Goal: Task Accomplishment & Management: Use online tool/utility

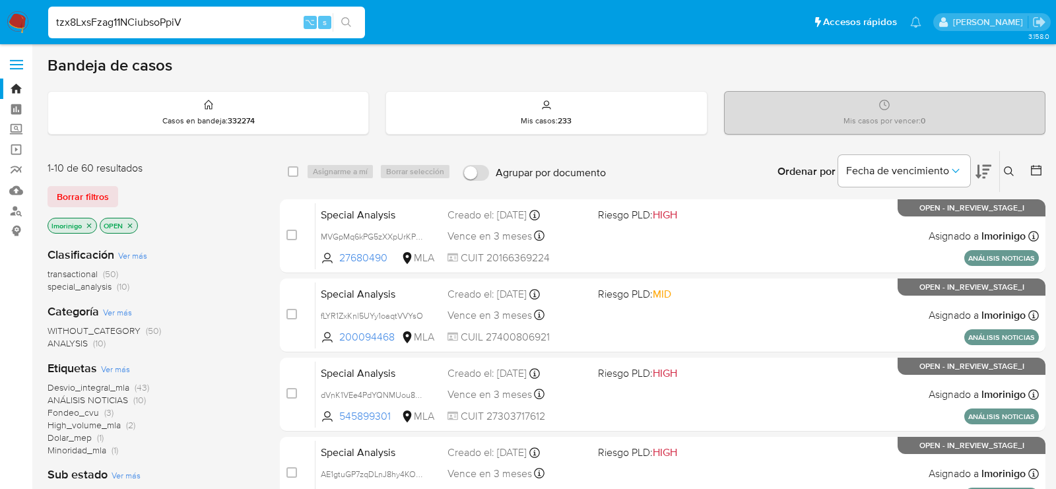
type input "tzx8LxsFzag11NCiubsoPpiV"
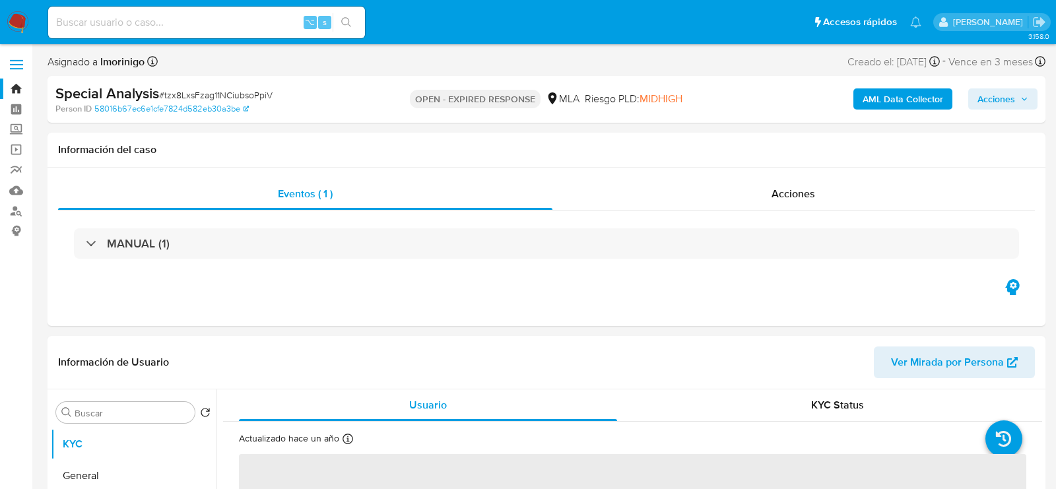
select select "10"
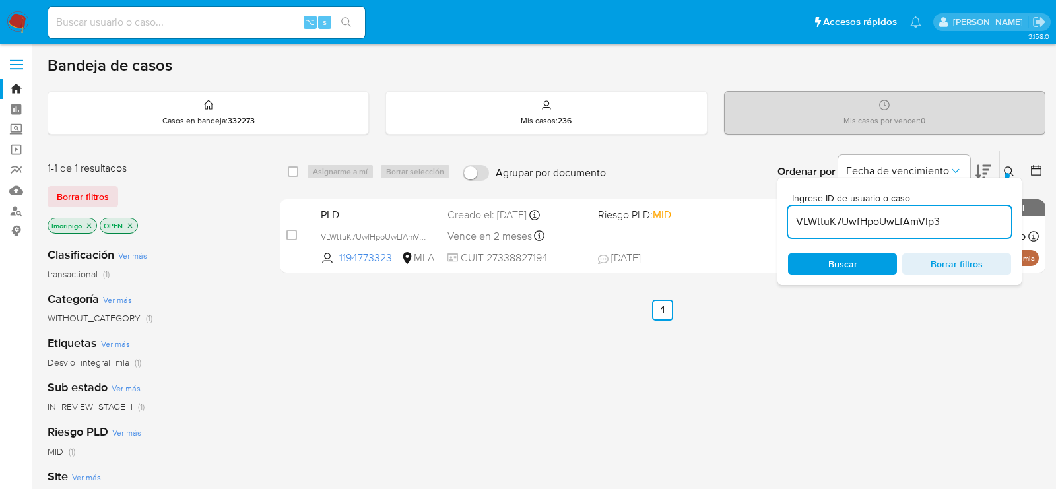
click at [840, 221] on input "VLWttuK7UwfHpoUwLfAmVlp3" at bounding box center [899, 221] width 223 height 17
paste input "tzx8LxsFzag11NCiubsoPpiV"
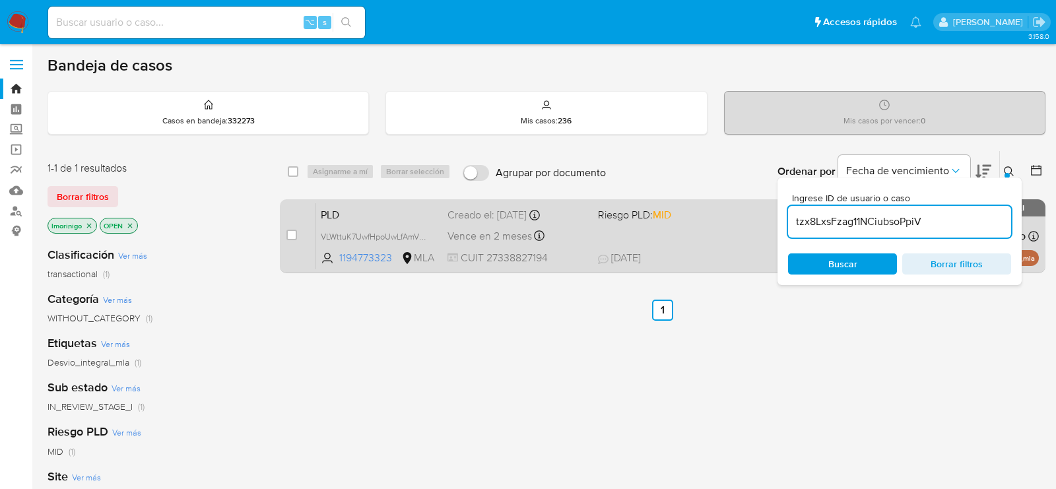
type input "tzx8LxsFzag11NCiubsoPpiV"
click at [295, 232] on input "checkbox" at bounding box center [292, 235] width 11 height 11
checkbox input "true"
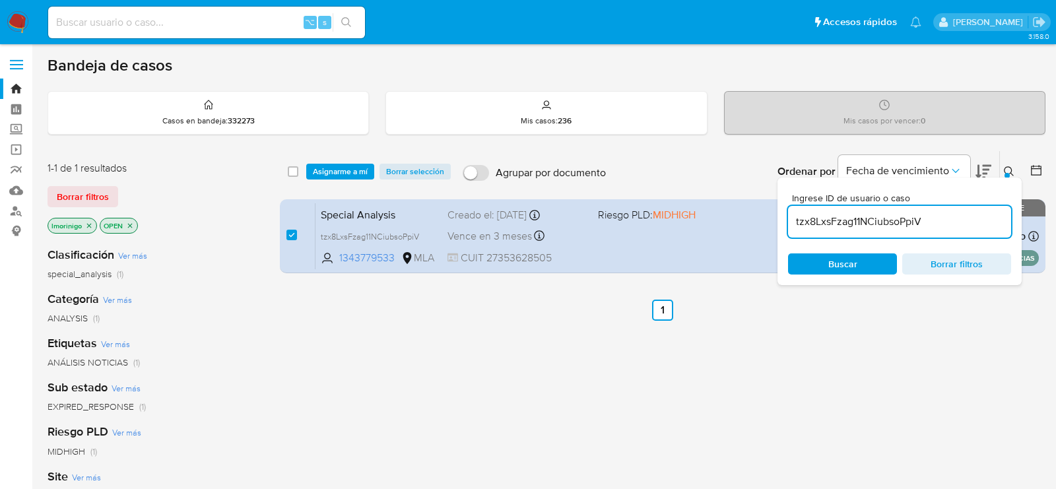
click at [325, 157] on div "select-all-cases-checkbox Asignarme a mí Borrar selección Agrupar por documento…" at bounding box center [663, 171] width 766 height 41
click at [327, 170] on span "Asignarme a mí" at bounding box center [340, 171] width 55 height 13
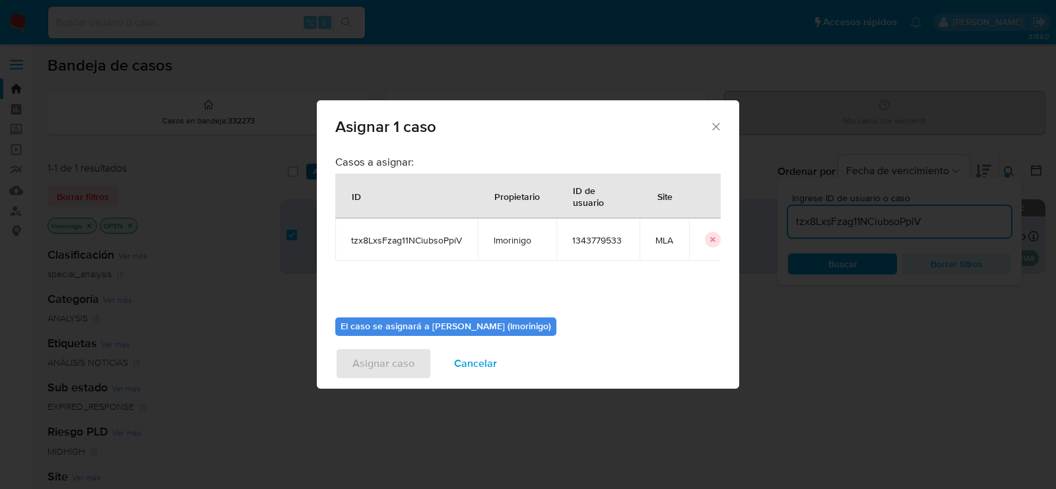
scroll to position [67, 0]
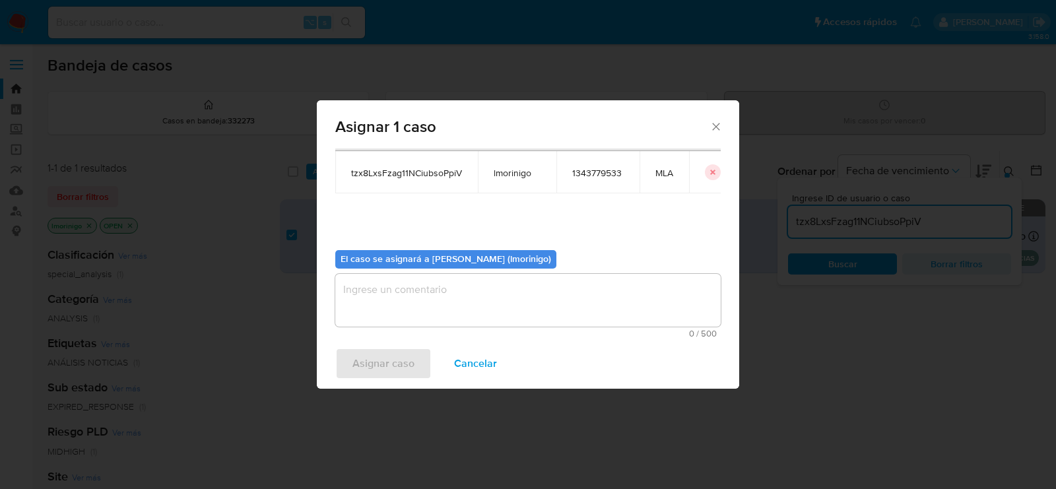
click at [406, 275] on textarea "assign-modal" at bounding box center [528, 300] width 386 height 53
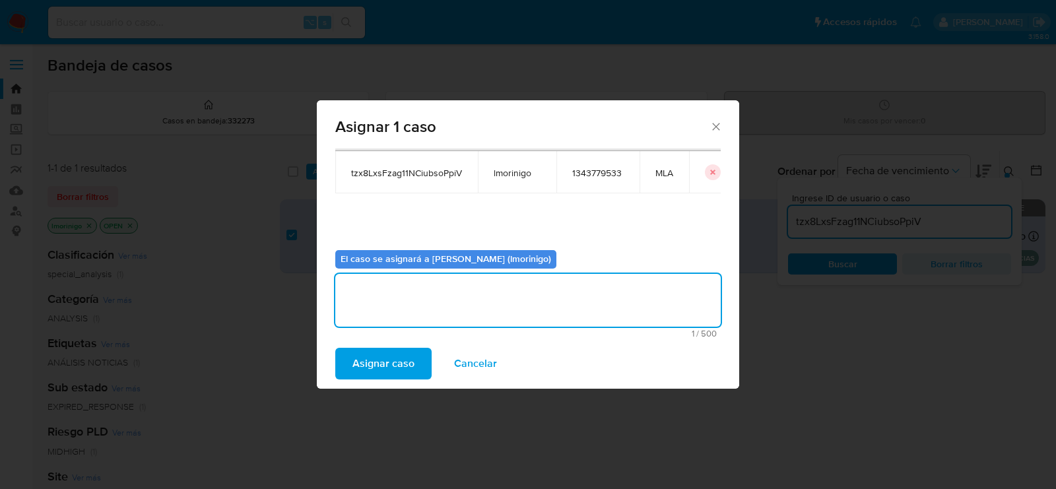
click at [400, 354] on span "Asignar caso" at bounding box center [384, 363] width 62 height 29
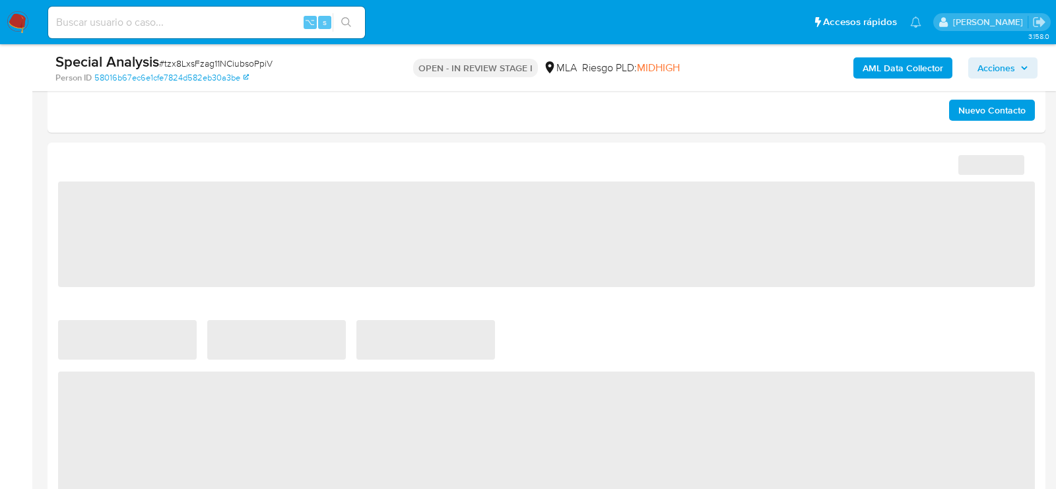
select select "10"
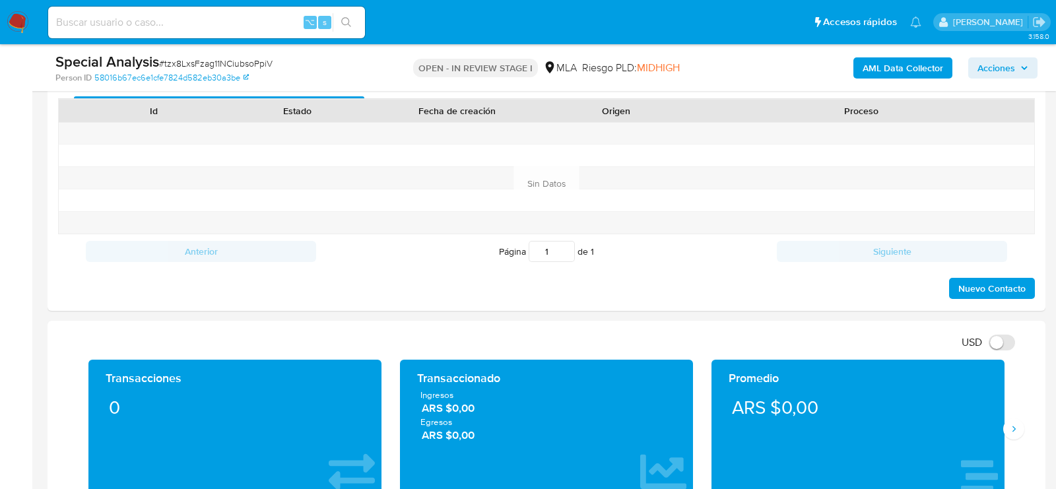
scroll to position [498, 0]
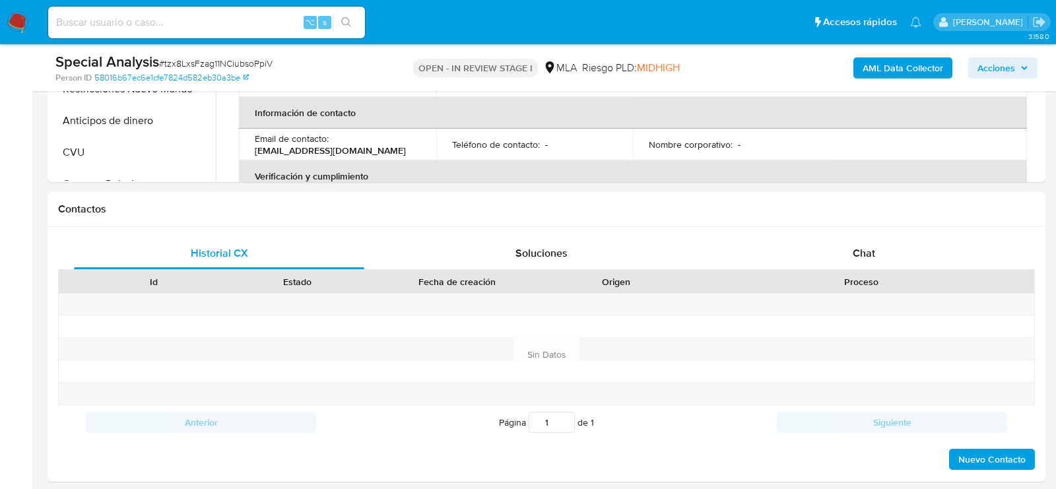
click at [232, 69] on span "# tzx8LxsFzag11NCiubsoPpiV" at bounding box center [216, 63] width 114 height 13
click at [234, 81] on link "58016b67ec6e1cfe7824d582eb30a3be" at bounding box center [171, 78] width 154 height 12
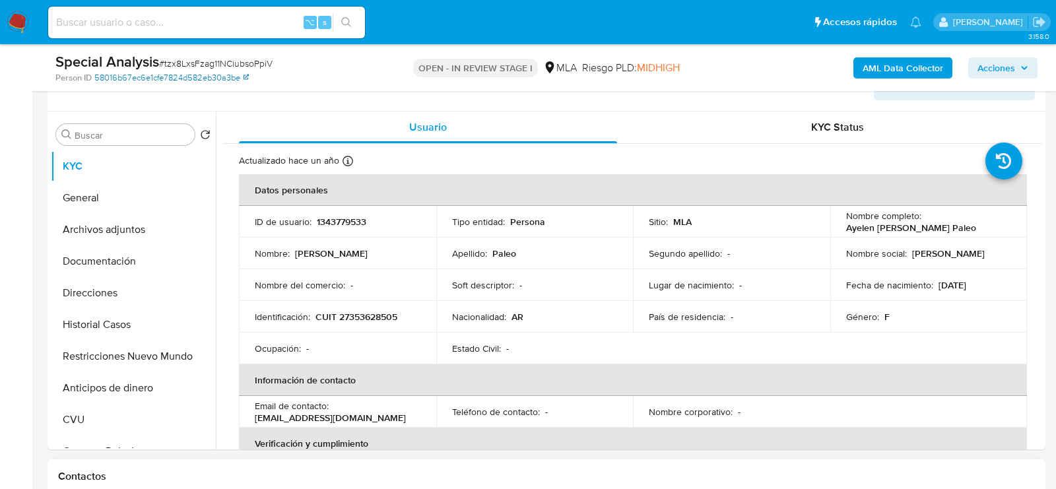
scroll to position [0, 0]
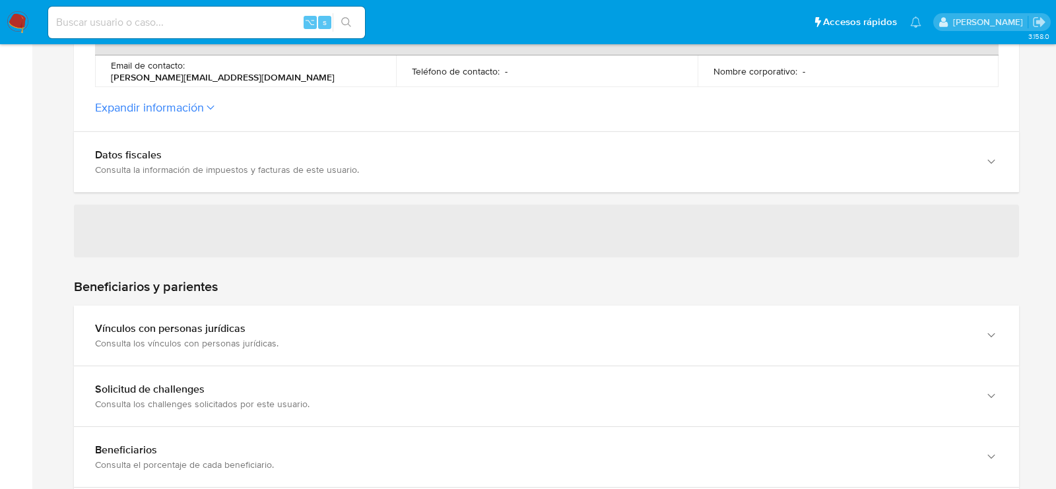
scroll to position [512, 0]
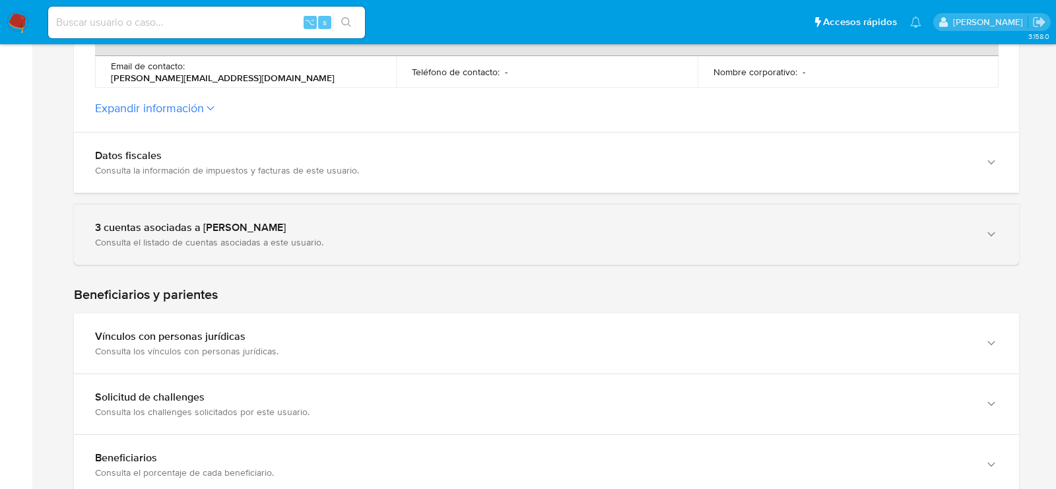
click at [110, 232] on div "3 cuentas asociadas a Ayelen Celeste Paleo" at bounding box center [533, 227] width 877 height 13
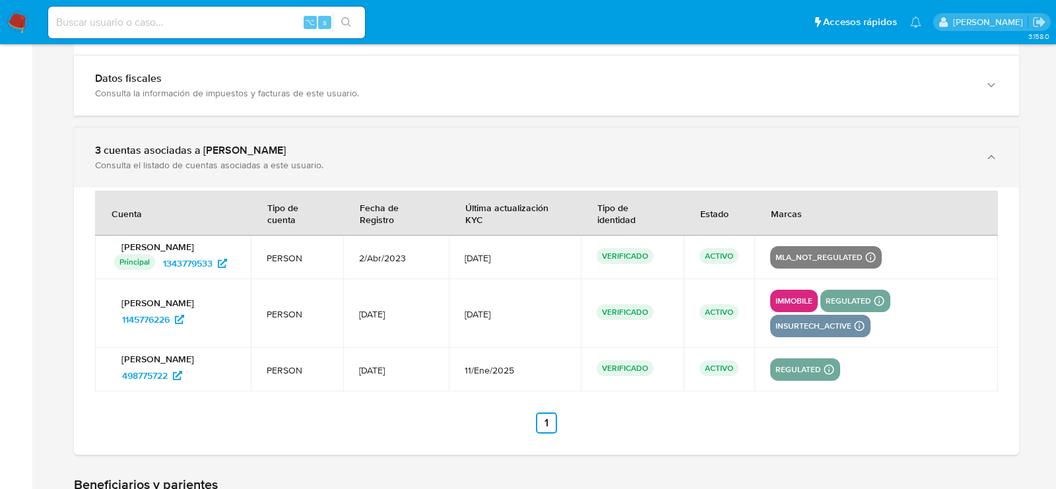
scroll to position [592, 0]
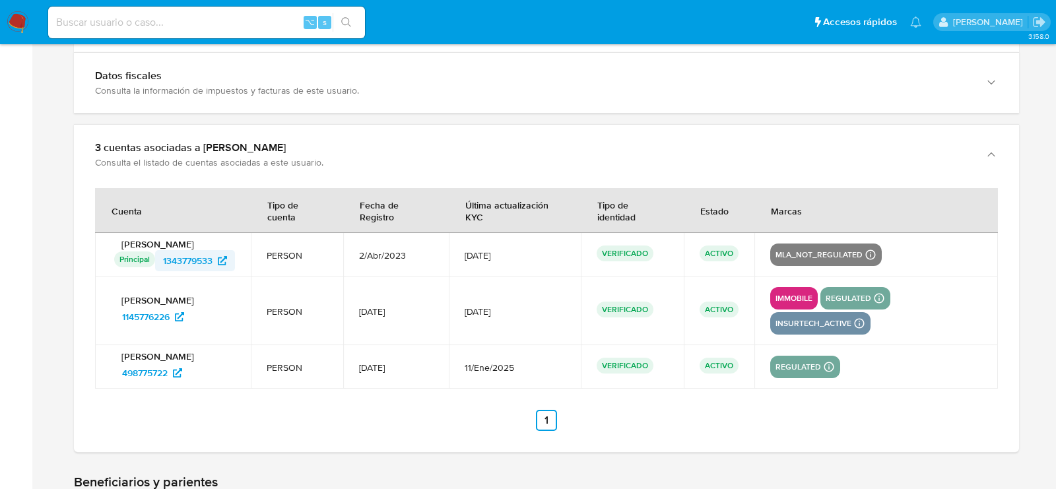
click at [197, 257] on span "1343779533" at bounding box center [188, 260] width 50 height 21
click at [166, 317] on span "1145776226" at bounding box center [146, 316] width 48 height 21
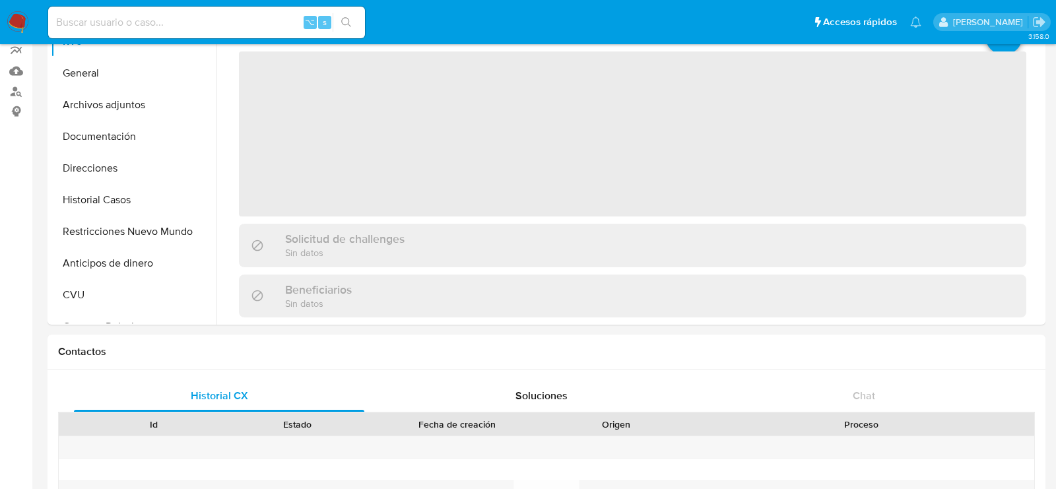
select select "10"
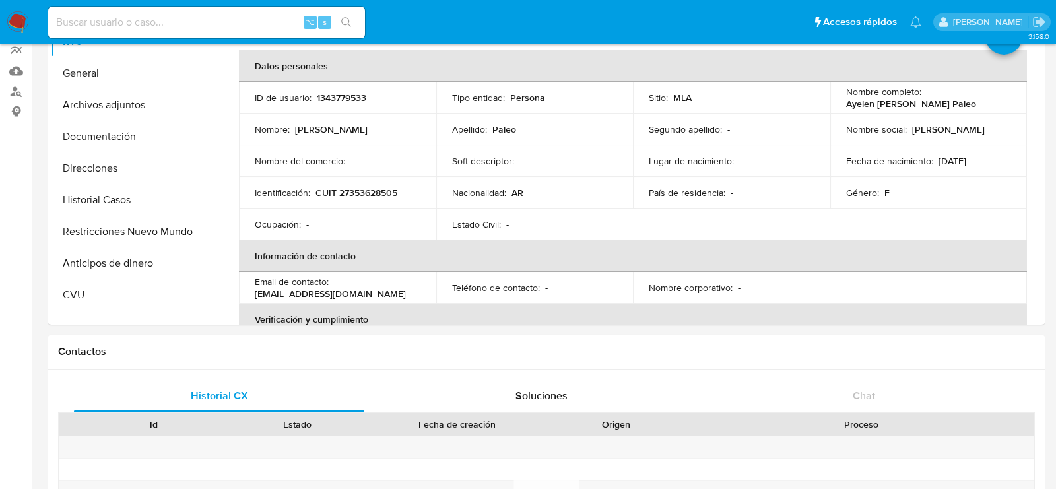
scroll to position [602, 0]
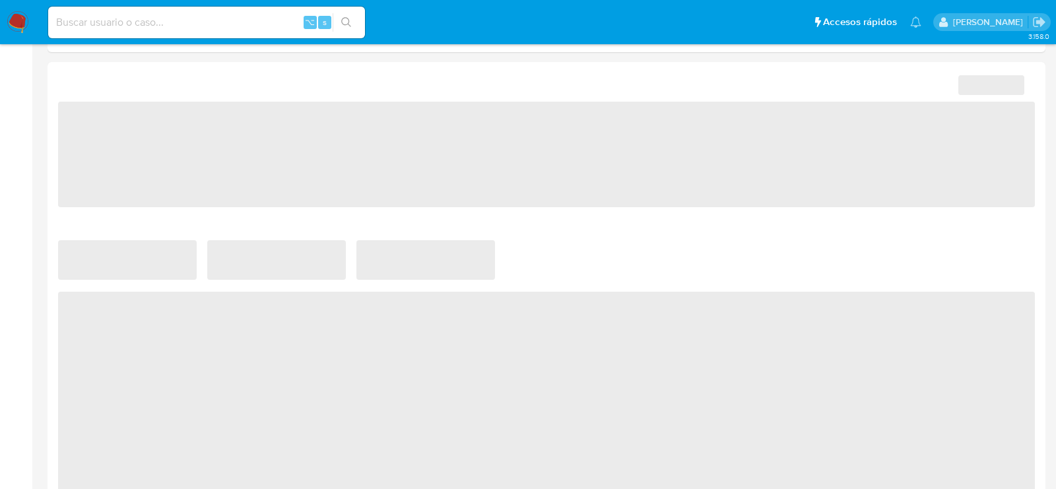
scroll to position [681, 0]
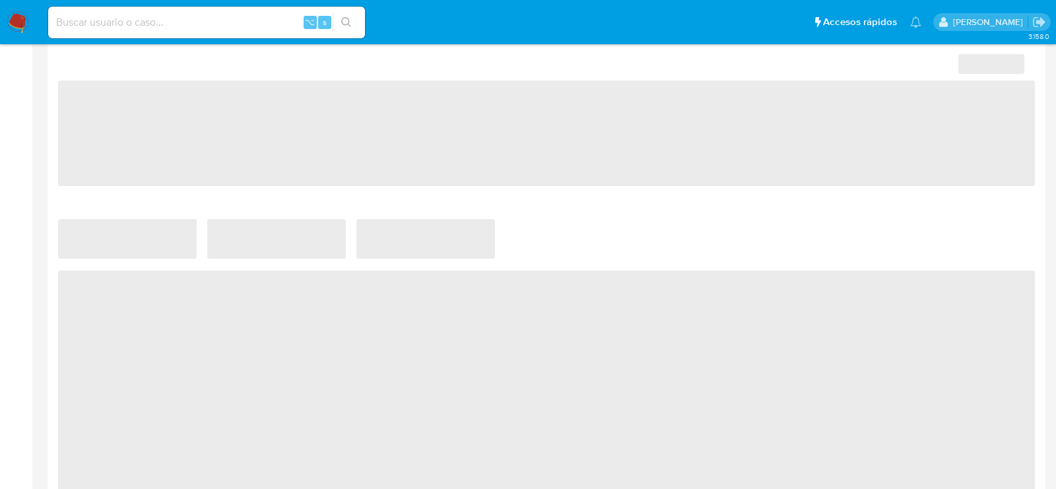
select select "10"
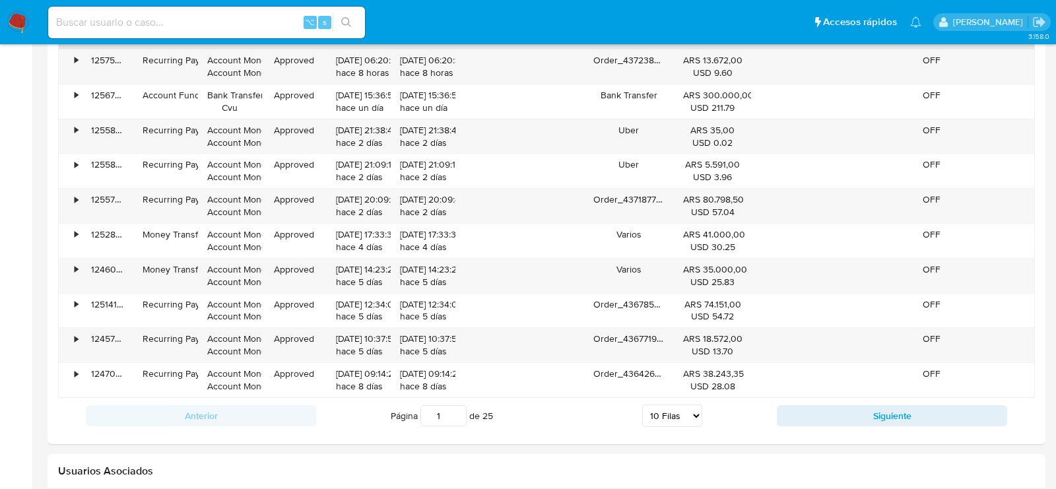
scroll to position [1297, 0]
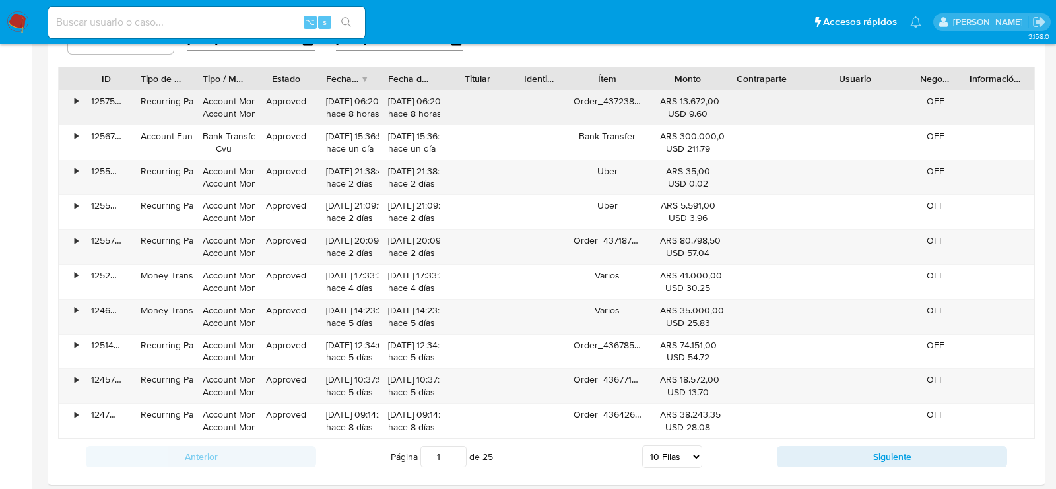
drag, startPoint x: 917, startPoint y: 75, endPoint x: 951, endPoint y: 87, distance: 36.5
click at [951, 87] on div "ID Tipo de operación Tipo / Método Estado Fecha de creación Fecha de aprobación…" at bounding box center [546, 253] width 977 height 372
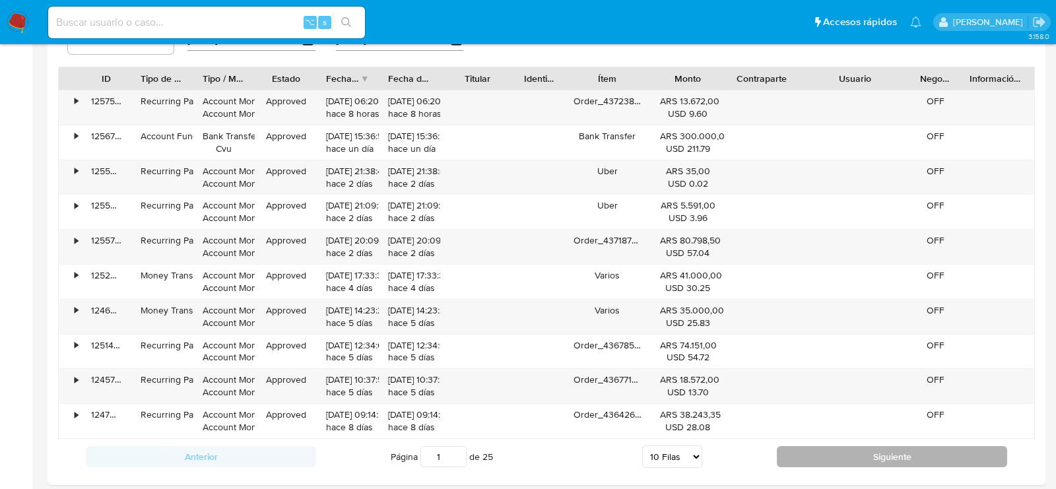
click at [860, 446] on button "Siguiente" at bounding box center [892, 456] width 230 height 21
type input "2"
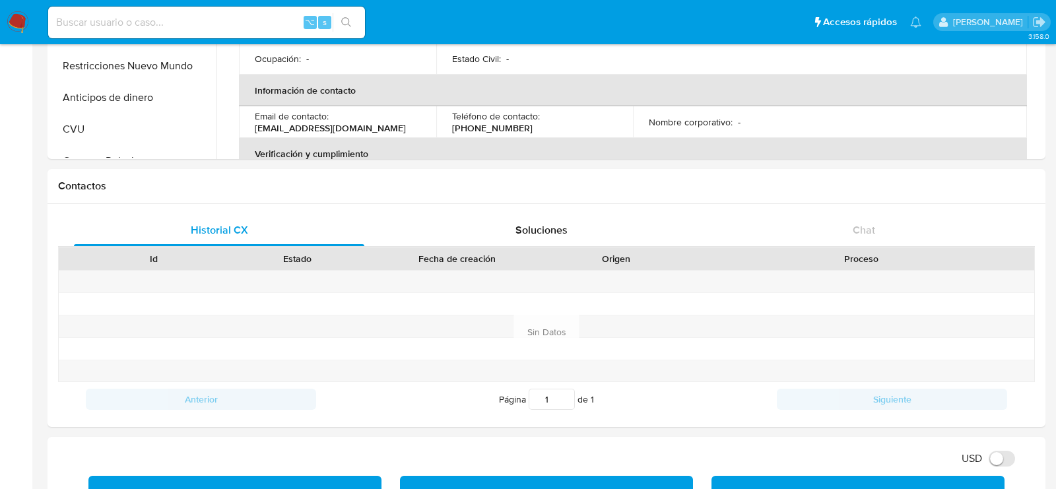
scroll to position [0, 0]
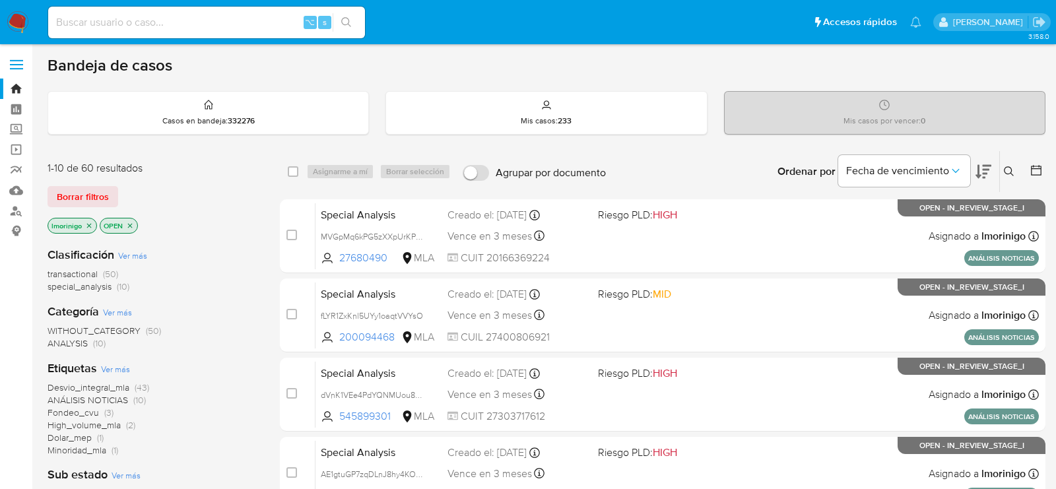
click at [178, 33] on div "⌥ s" at bounding box center [206, 23] width 317 height 32
click at [178, 30] on input at bounding box center [206, 22] width 317 height 17
paste input "GBx9XwuyPYI8y4BNJ4JYDlnC"
type input "GBx9XwuyPYI8y4BNJ4JYDlnC"
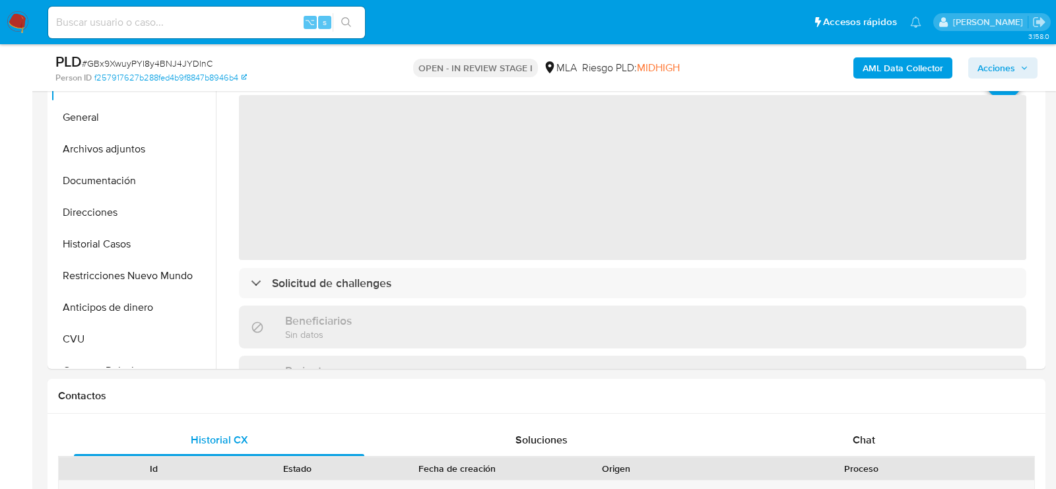
scroll to position [370, 0]
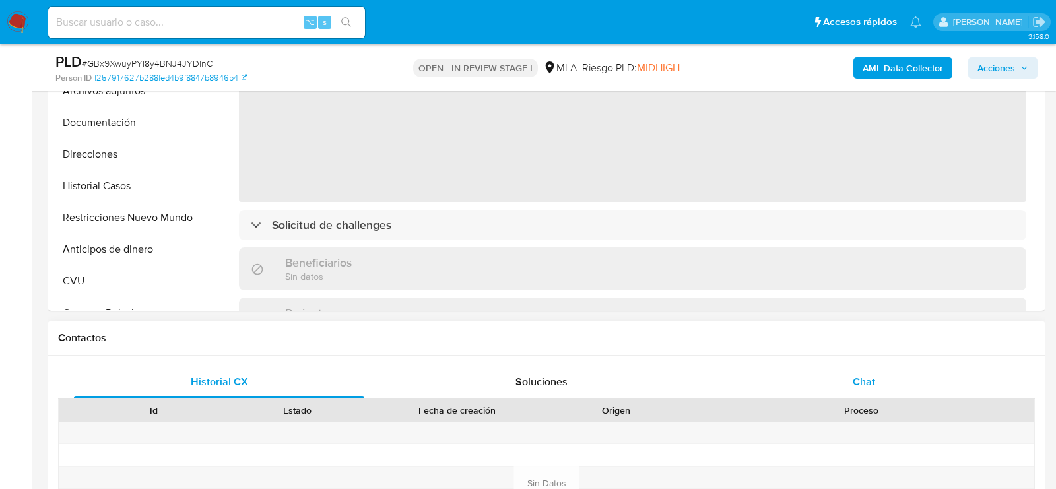
click at [851, 382] on div "Chat" at bounding box center [864, 382] width 290 height 32
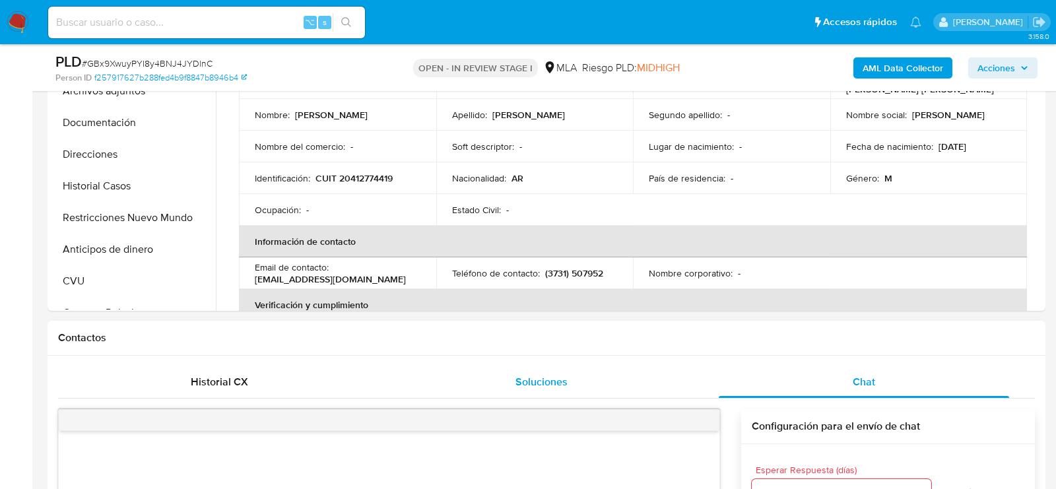
select select "10"
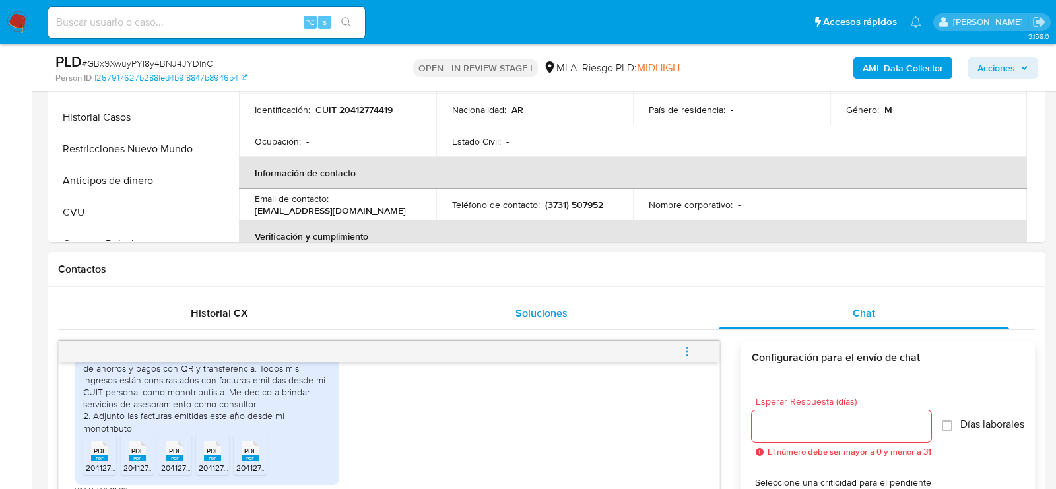
scroll to position [372, 0]
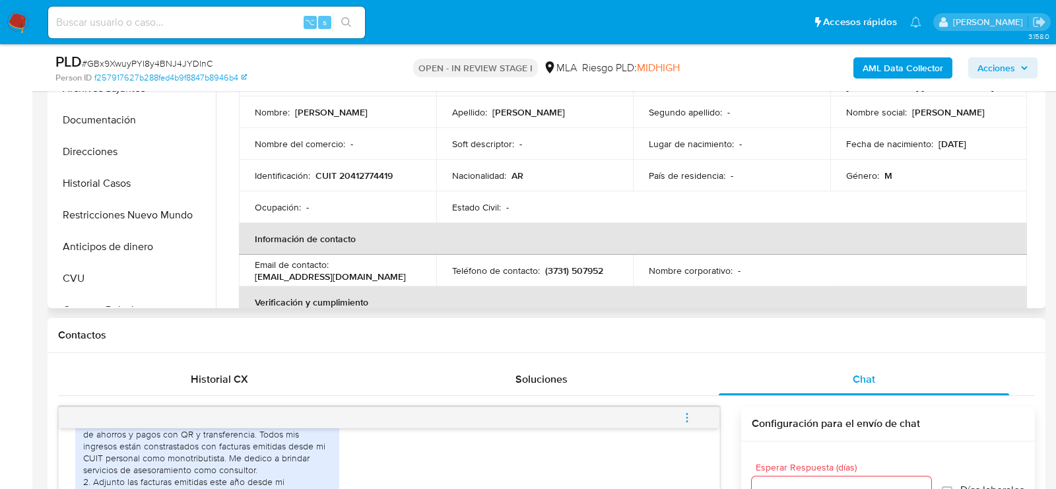
click at [368, 180] on p "CUIT 20412774419" at bounding box center [354, 176] width 77 height 12
copy p "20412774419"
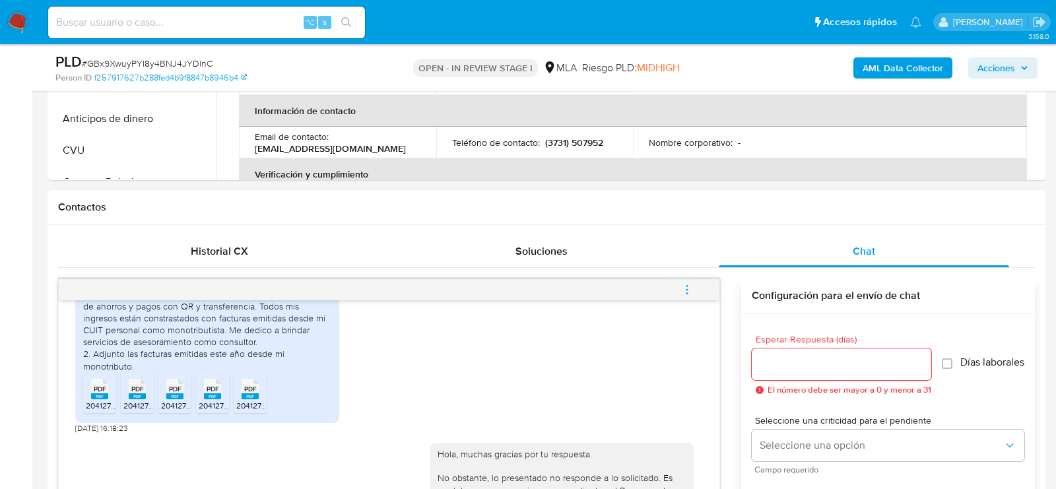
scroll to position [593, 0]
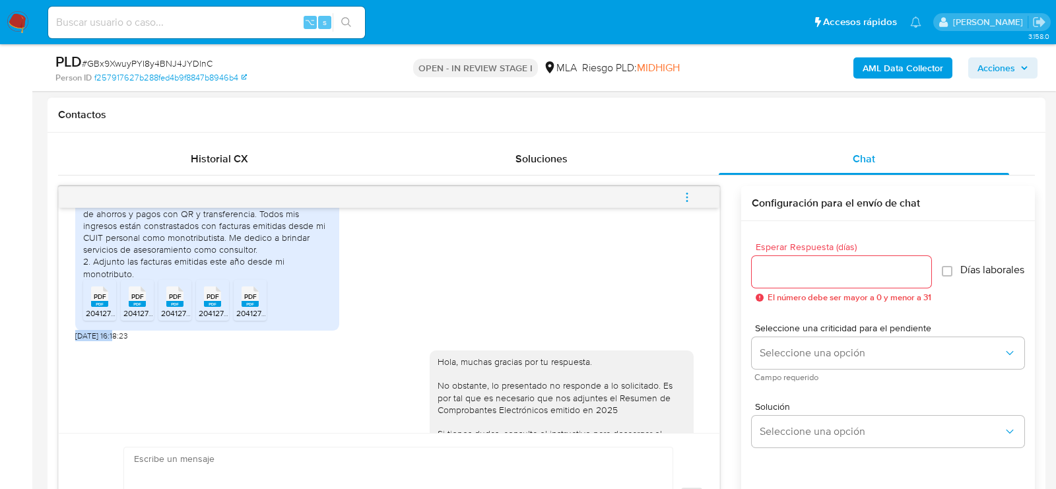
drag, startPoint x: 118, startPoint y: 358, endPoint x: 74, endPoint y: 358, distance: 44.2
click at [74, 358] on div "18/08/2025 17:28:12 1. La actividad que realizó con esta cuenta es la de tenenc…" at bounding box center [389, 320] width 661 height 225
copy span "20/08/2025"
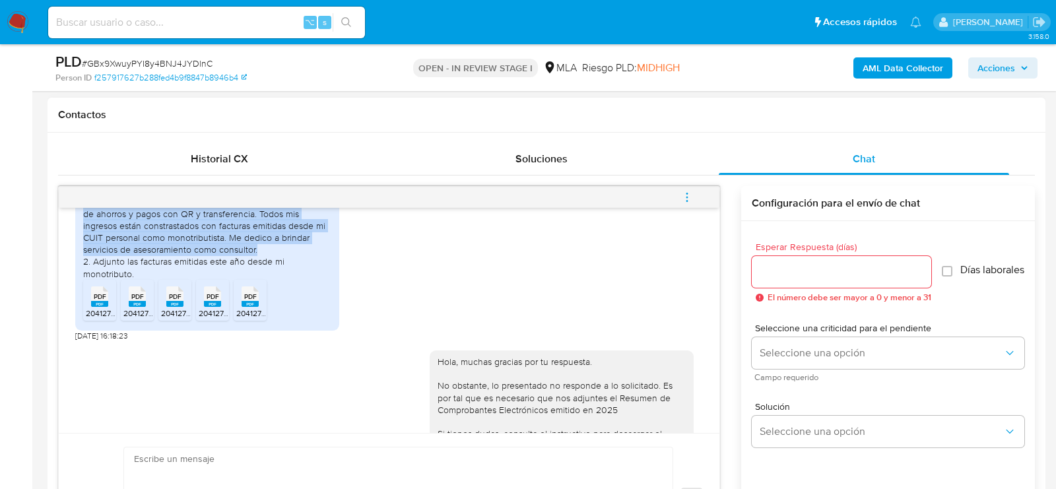
drag, startPoint x: 91, startPoint y: 223, endPoint x: 287, endPoint y: 276, distance: 202.4
click at [287, 276] on div "1. La actividad que realizó con esta cuenta es la de tenencia de ahorros y pago…" at bounding box center [207, 237] width 248 height 84
copy div "La actividad que realizó con esta cuenta es la de tenencia de ahorros y pagos c…"
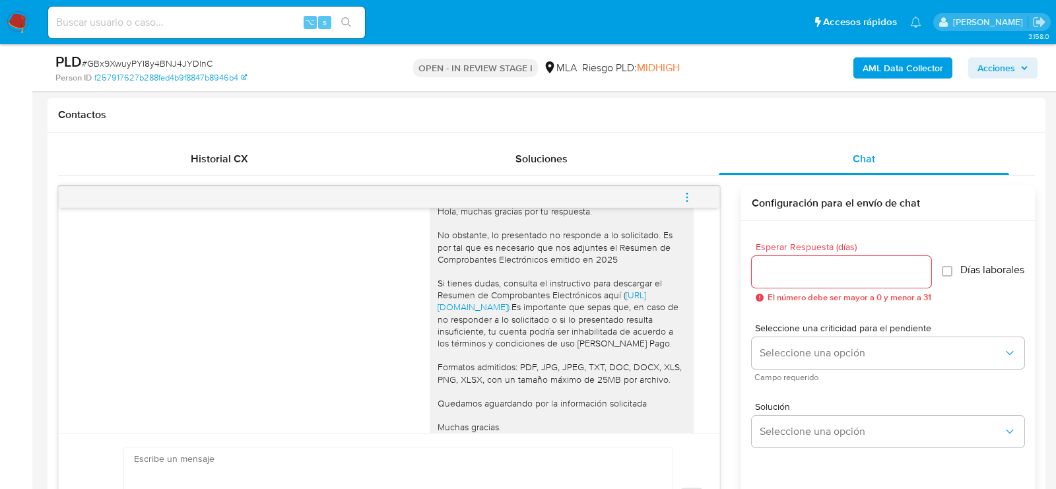
scroll to position [899, 0]
click at [685, 187] on span "menu-action" at bounding box center [687, 198] width 12 height 32
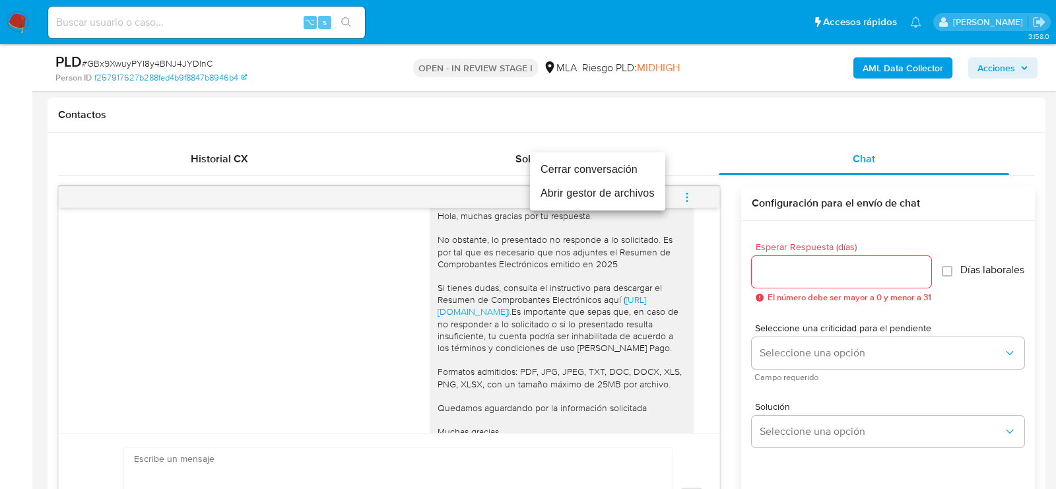
click at [611, 164] on li "Cerrar conversación" at bounding box center [597, 170] width 135 height 24
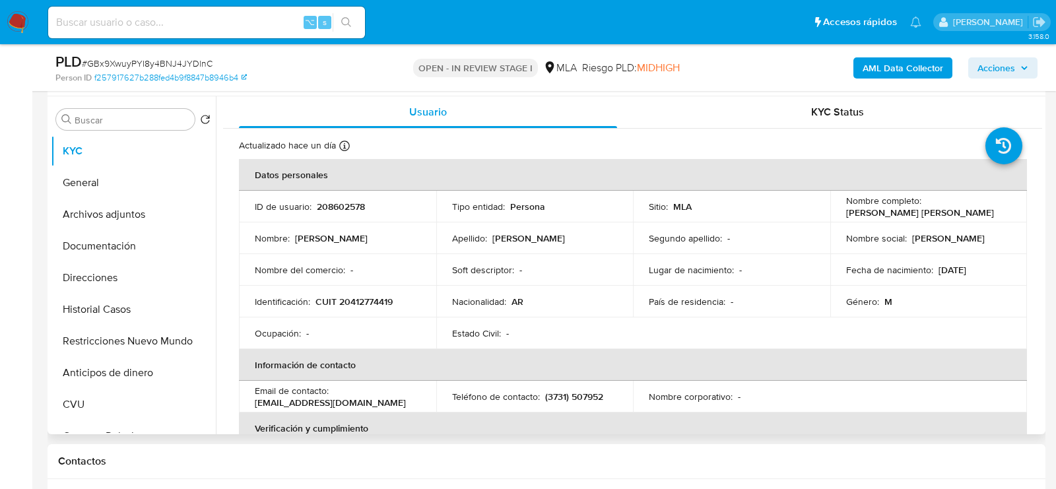
scroll to position [236, 0]
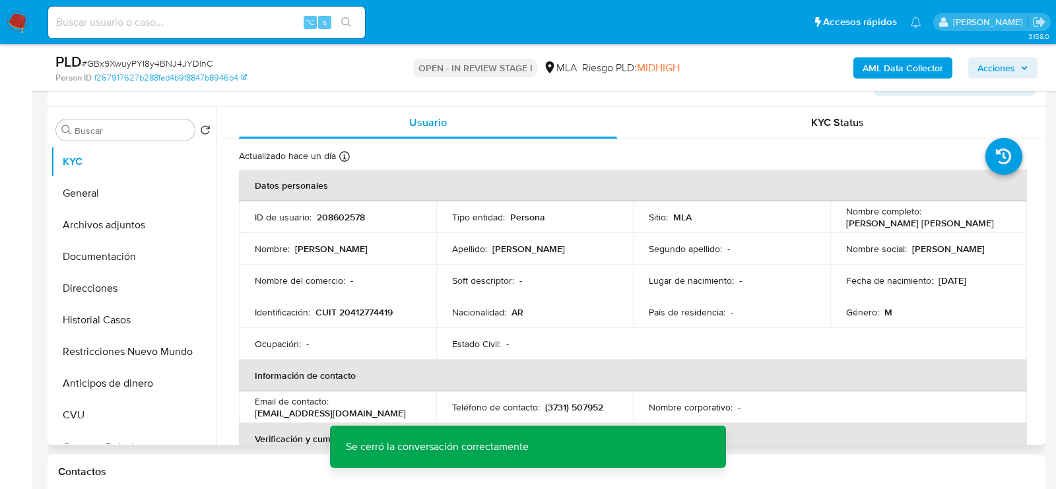
drag, startPoint x: 842, startPoint y: 220, endPoint x: 979, endPoint y: 220, distance: 137.3
click at [979, 220] on p "[PERSON_NAME]" at bounding box center [920, 223] width 148 height 12
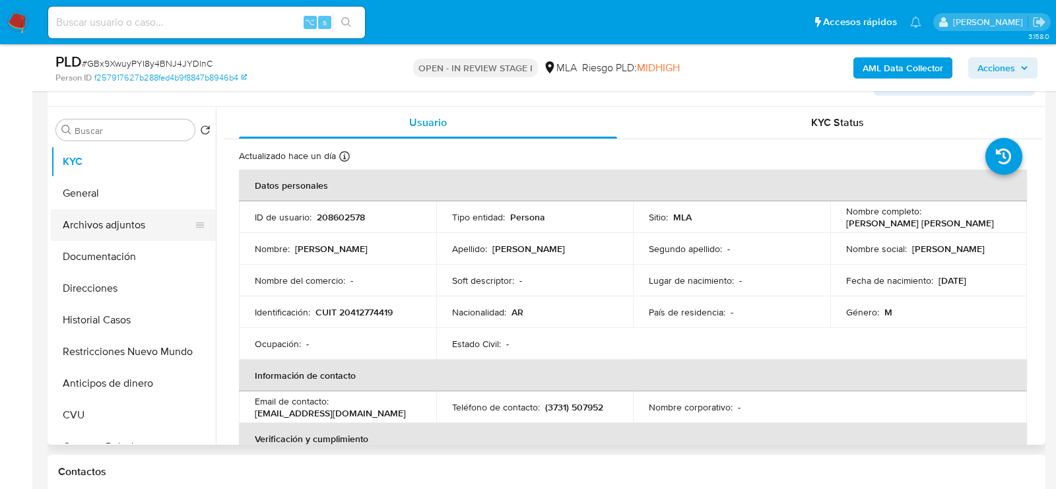
click at [73, 227] on button "Archivos adjuntos" at bounding box center [128, 225] width 154 height 32
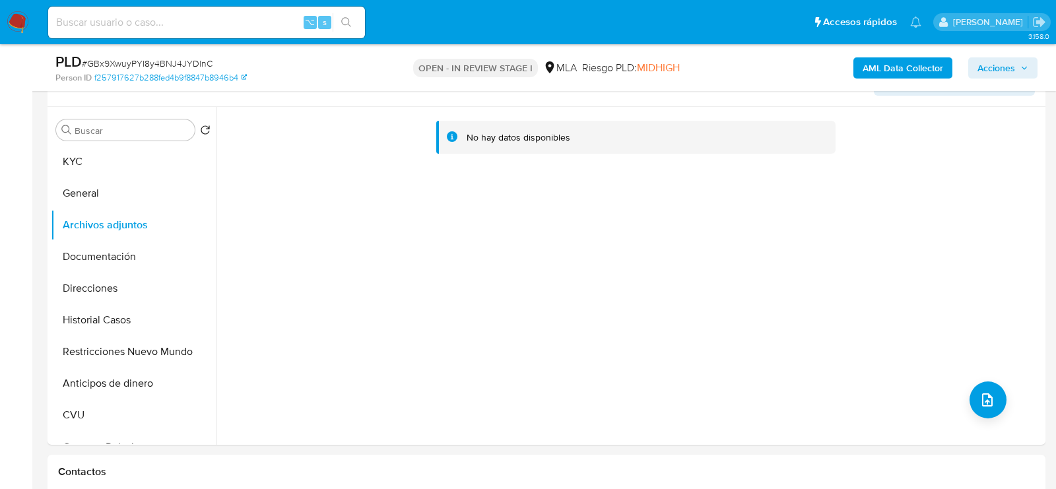
click at [873, 77] on b "AML Data Collector" at bounding box center [903, 67] width 81 height 21
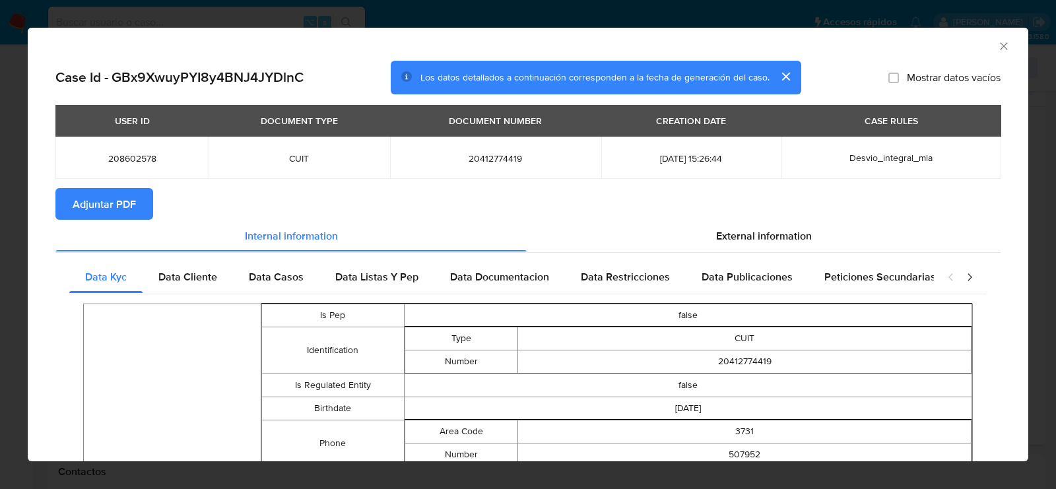
click at [107, 214] on span "Adjuntar PDF" at bounding box center [104, 203] width 63 height 29
click at [1003, 47] on icon "Cerrar ventana" at bounding box center [1004, 46] width 13 height 13
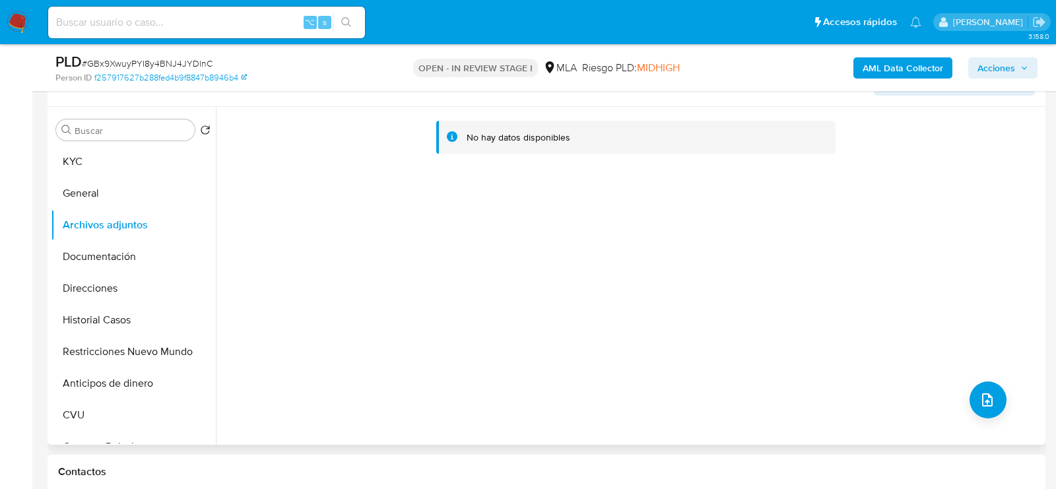
scroll to position [239, 0]
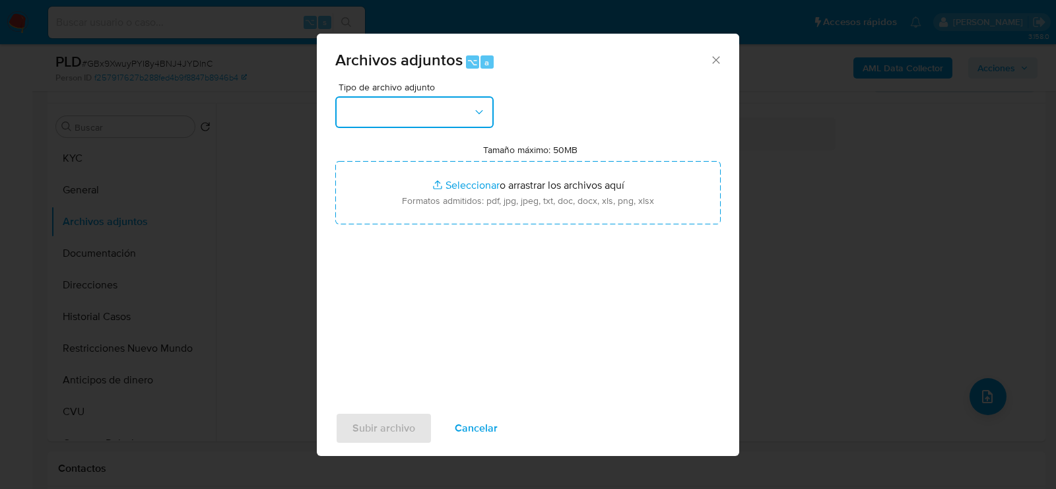
click at [479, 106] on icon "button" at bounding box center [479, 112] width 13 height 13
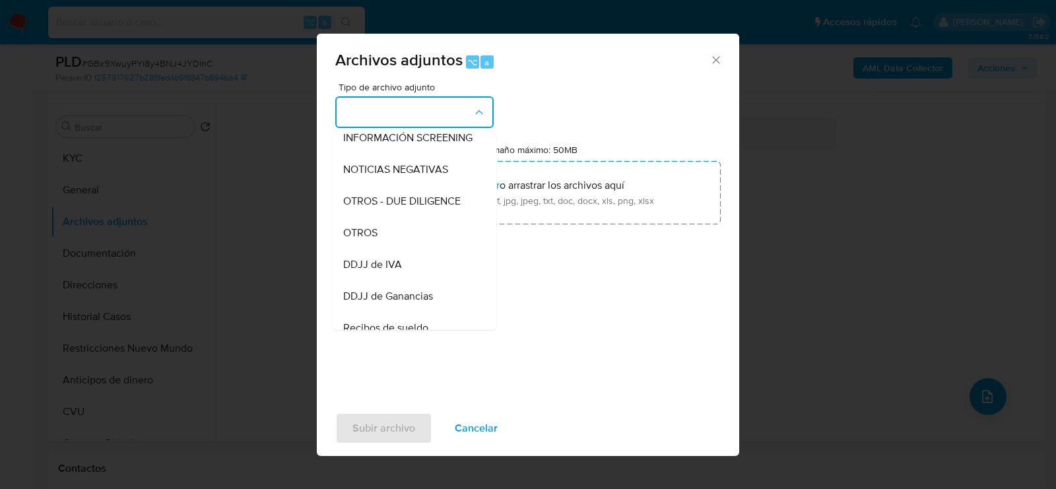
scroll to position [169, 0]
click at [440, 217] on div "OTROS" at bounding box center [410, 233] width 135 height 32
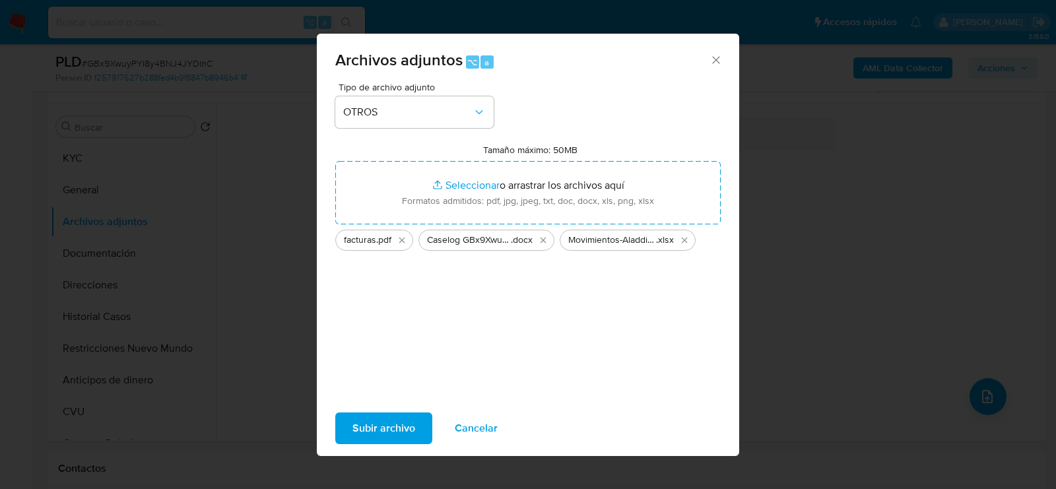
click at [391, 428] on span "Subir archivo" at bounding box center [384, 428] width 63 height 29
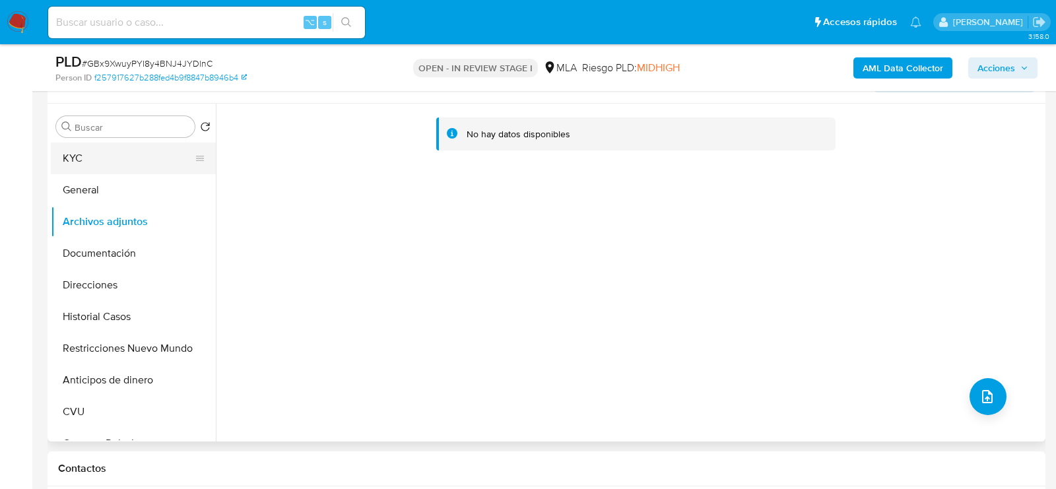
click at [88, 155] on button "KYC" at bounding box center [128, 159] width 154 height 32
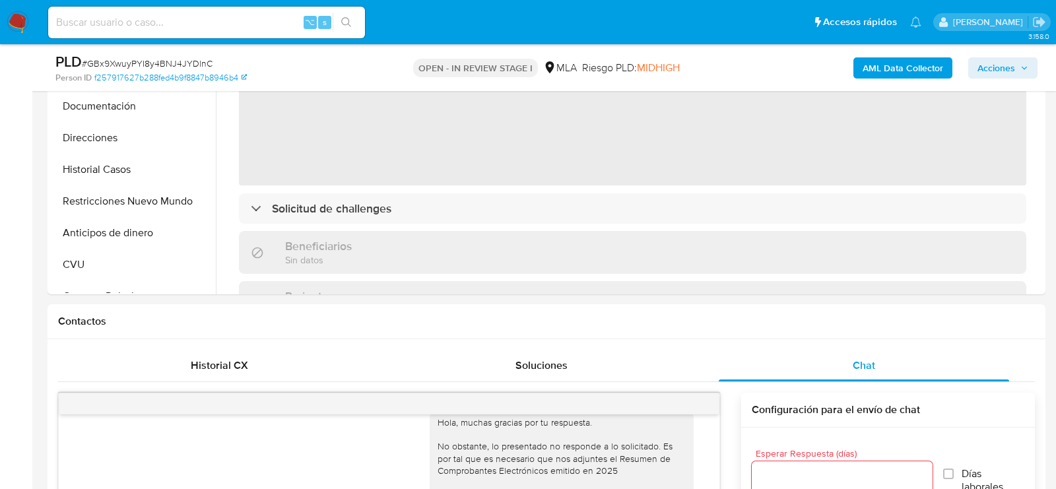
scroll to position [384, 0]
click at [63, 204] on button "Restricciones Nuevo Mundo" at bounding box center [128, 203] width 154 height 32
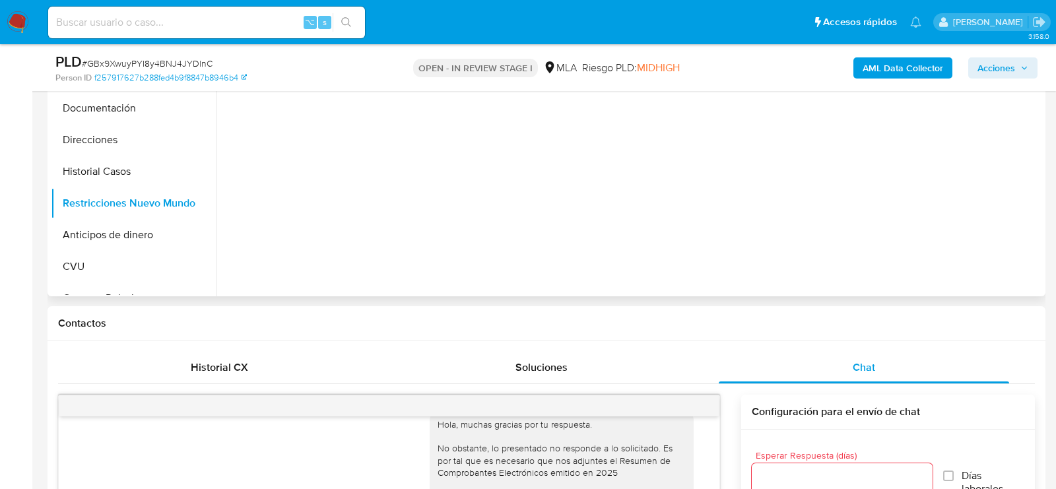
scroll to position [224, 0]
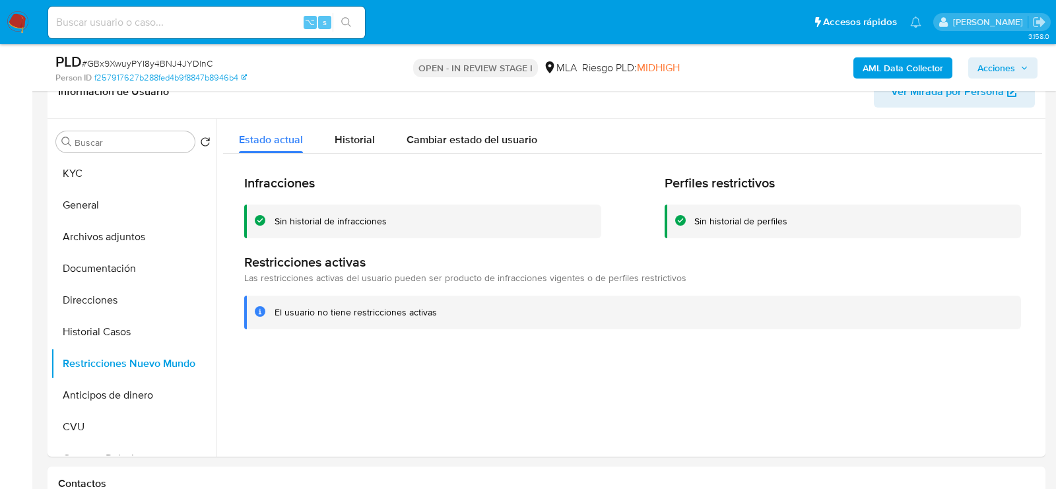
click at [1015, 61] on span "Acciones" at bounding box center [997, 67] width 38 height 21
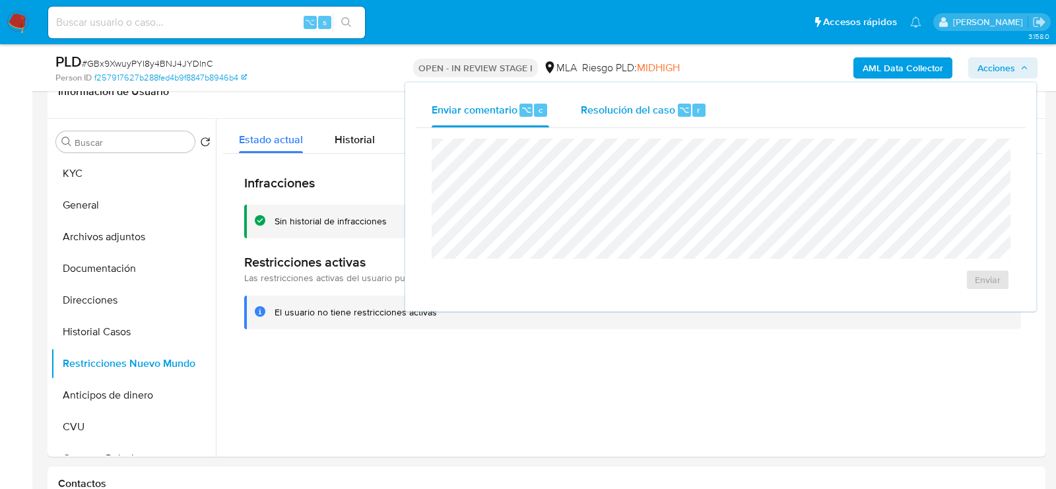
click at [683, 106] on span "⌥" at bounding box center [684, 110] width 10 height 13
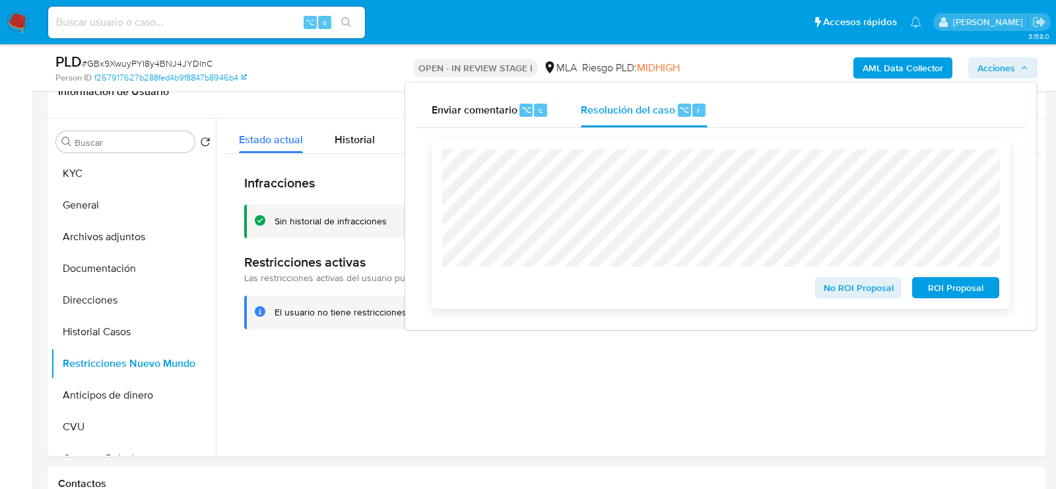
click at [844, 291] on span "No ROI Proposal" at bounding box center [859, 288] width 69 height 18
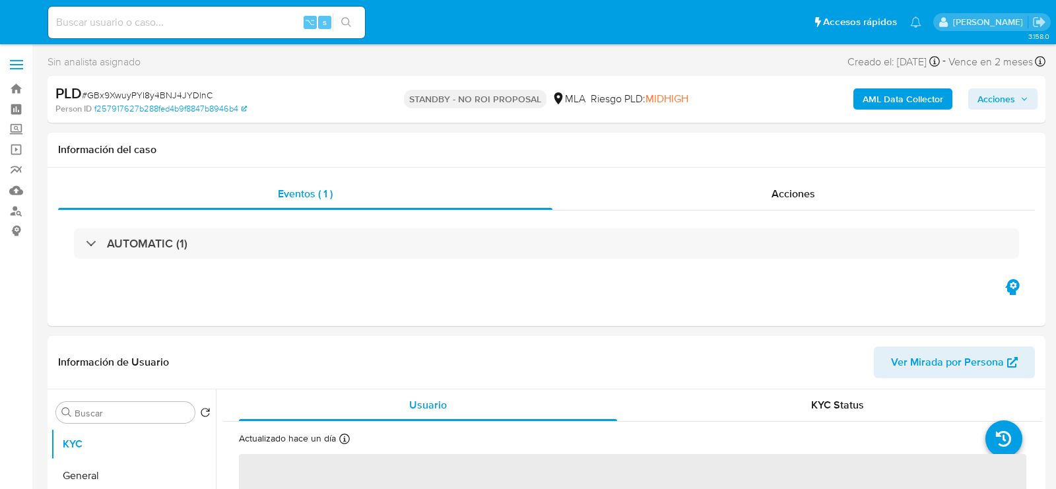
select select "10"
click at [136, 22] on input at bounding box center [206, 22] width 317 height 17
paste input "PYNrpGMCDFlmjL7kbvQ05j9V"
type input "PYNrpGMCDFlmjL7kbvQ05j9V"
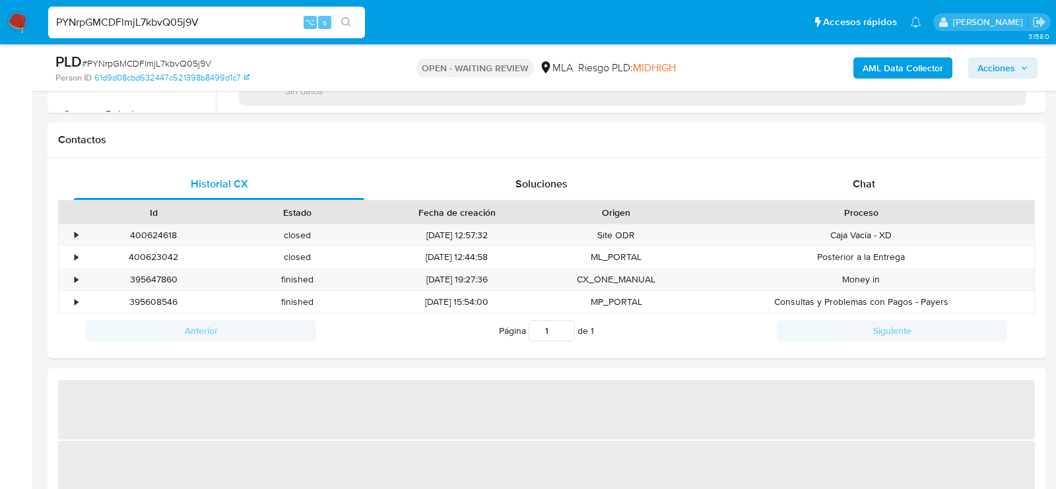
scroll to position [606, 0]
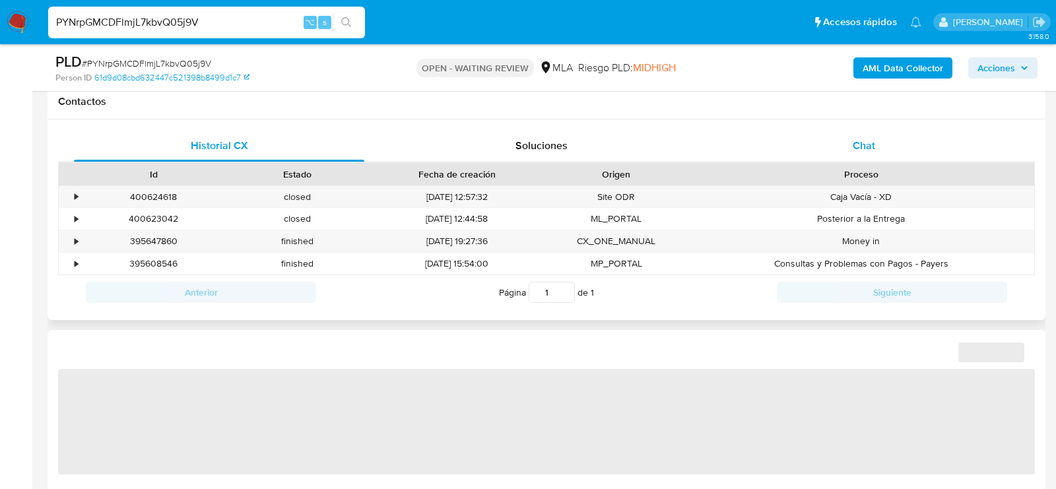
click at [871, 152] on div "Chat" at bounding box center [864, 146] width 290 height 32
select select "10"
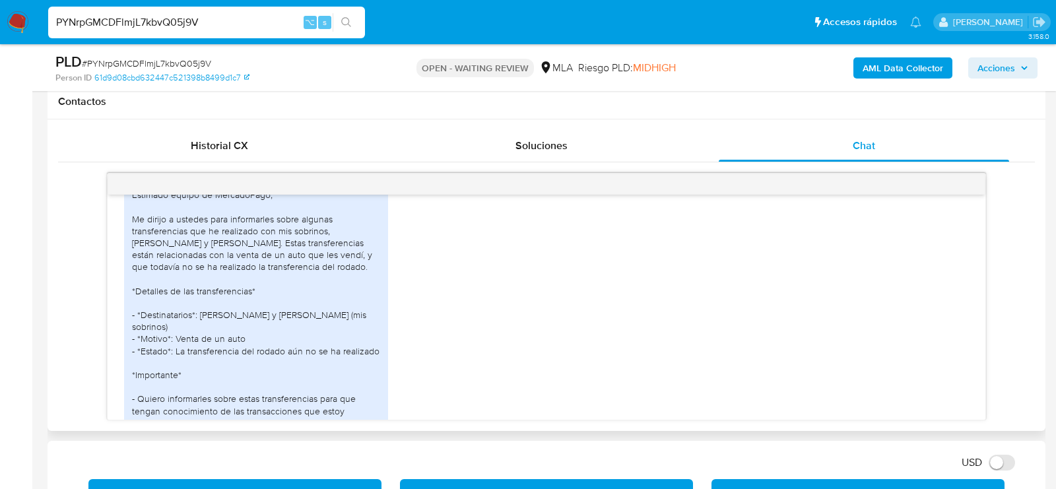
scroll to position [1698, 0]
